Goal: Find contact information: Find contact information

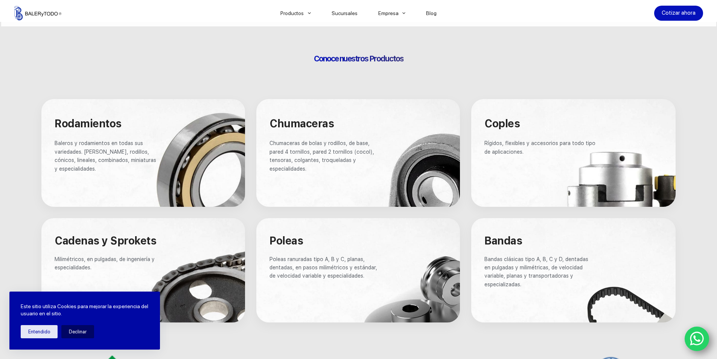
scroll to position [414, 0]
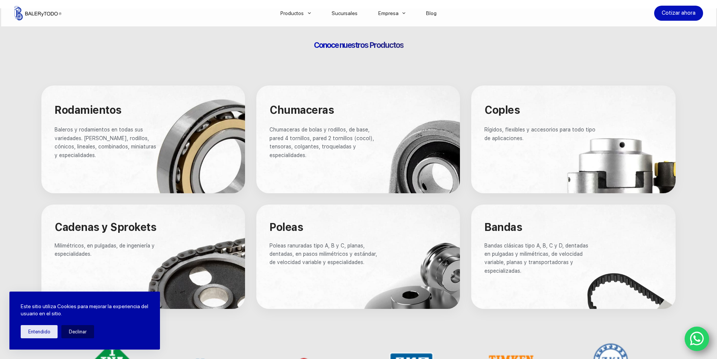
click at [458, 153] on div at bounding box center [358, 139] width 204 height 108
click at [420, 167] on div at bounding box center [358, 139] width 204 height 108
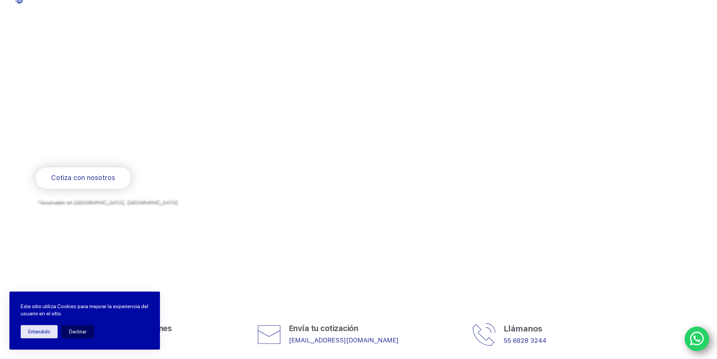
scroll to position [0, 0]
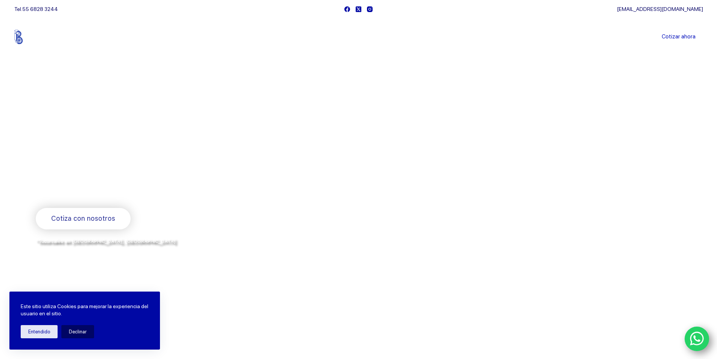
click at [355, 37] on link "Sucursales" at bounding box center [344, 37] width 47 height 0
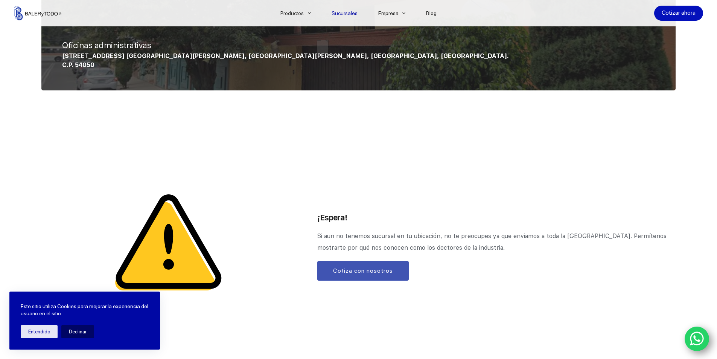
scroll to position [677, 0]
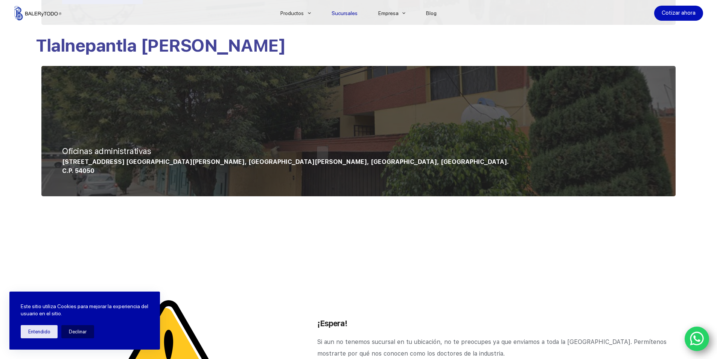
drag, startPoint x: 100, startPoint y: 168, endPoint x: 59, endPoint y: 164, distance: 41.6
click at [59, 164] on div "Oficinas administrativas [STREET_ADDRESS] [GEOGRAPHIC_DATA][PERSON_NAME], [GEOG…" at bounding box center [358, 131] width 645 height 142
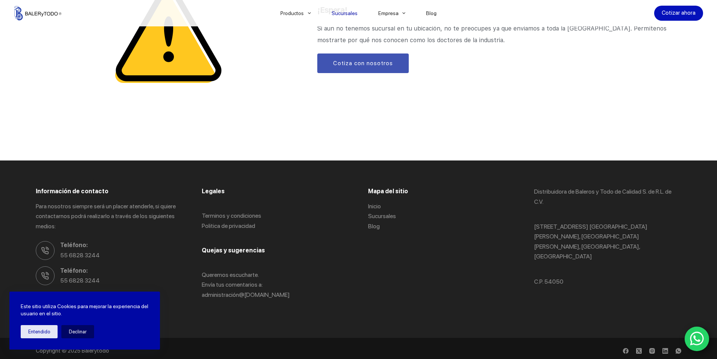
scroll to position [997, 0]
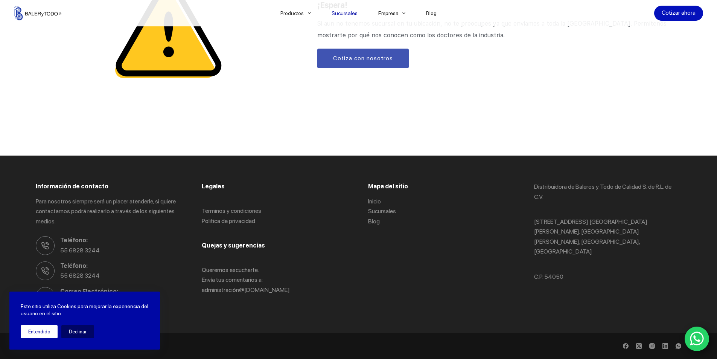
click at [43, 332] on button "Entendido" at bounding box center [39, 331] width 37 height 13
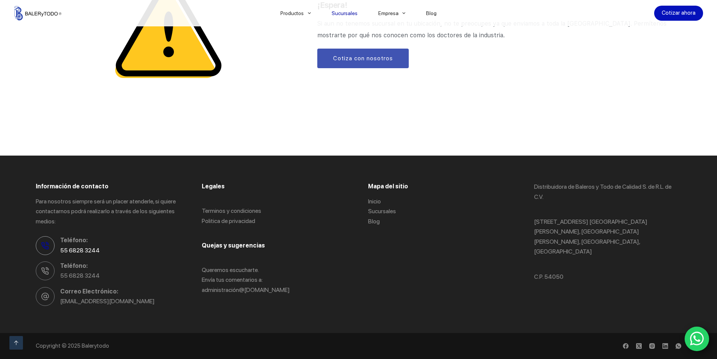
click at [73, 250] on link "55 6828 3244" at bounding box center [80, 250] width 40 height 7
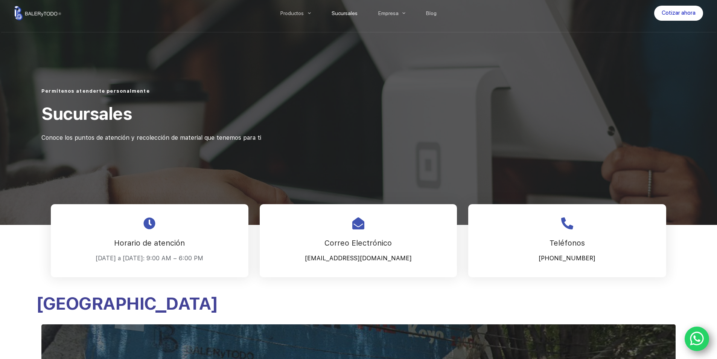
scroll to position [0, 0]
